Goal: Information Seeking & Learning: Compare options

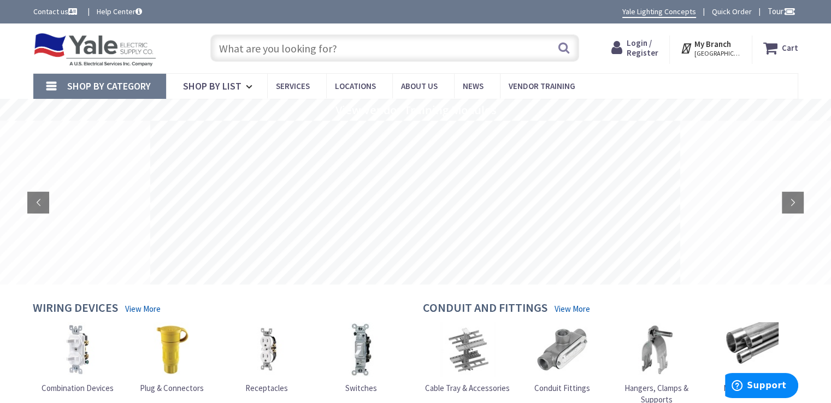
click at [284, 44] on input "text" at bounding box center [394, 47] width 369 height 27
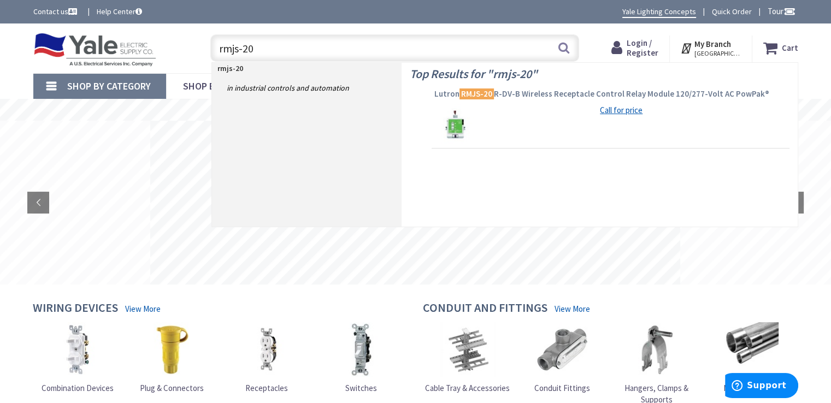
type input "rmjs-20"
click at [550, 94] on span "Lutron RMJS-20 R-DV-B Wireless Receptacle Control Relay Module 120/277-Volt AC …" at bounding box center [610, 93] width 352 height 11
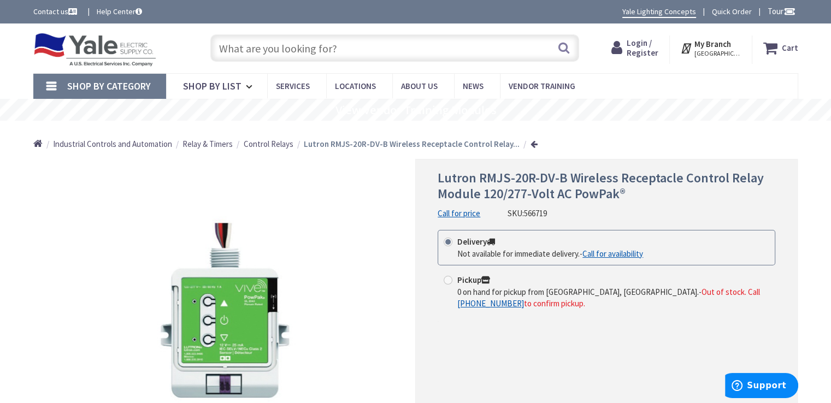
click at [367, 51] on input "text" at bounding box center [394, 47] width 369 height 27
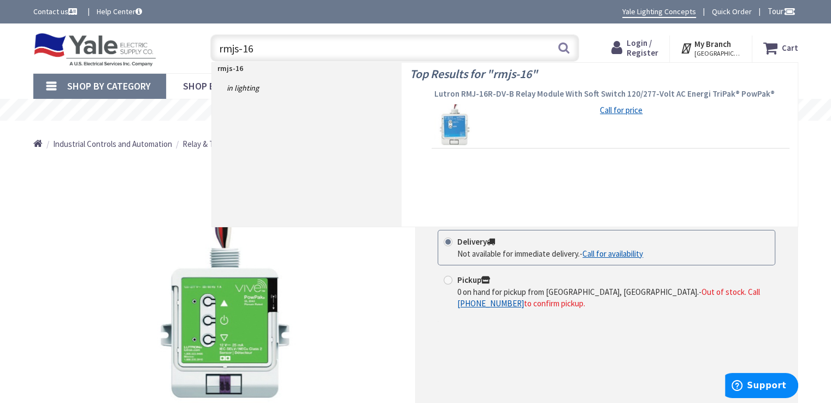
type input "rmjs-16"
click at [483, 98] on span "Lutron RMJ-16R-DV-B Relay Module With Soft Switch 120/277-Volt AC Energi TriPak…" at bounding box center [610, 93] width 352 height 11
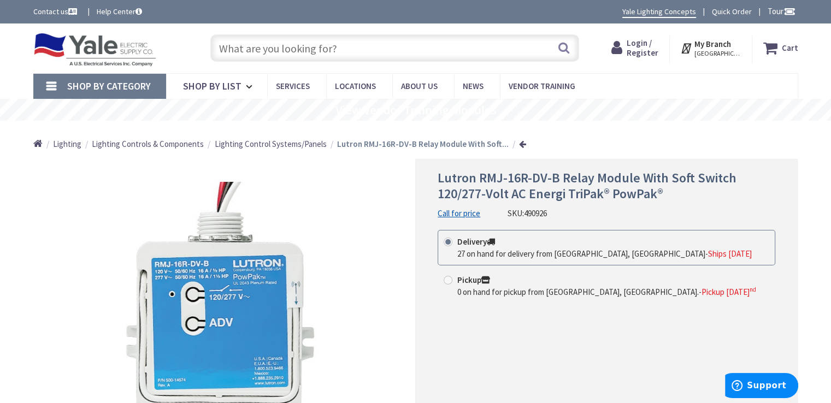
click at [295, 46] on input "text" at bounding box center [394, 47] width 369 height 27
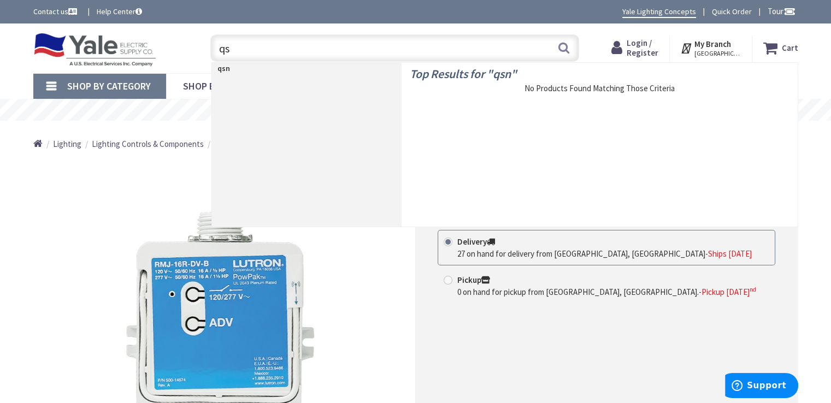
type input "q"
